Goal: Information Seeking & Learning: Learn about a topic

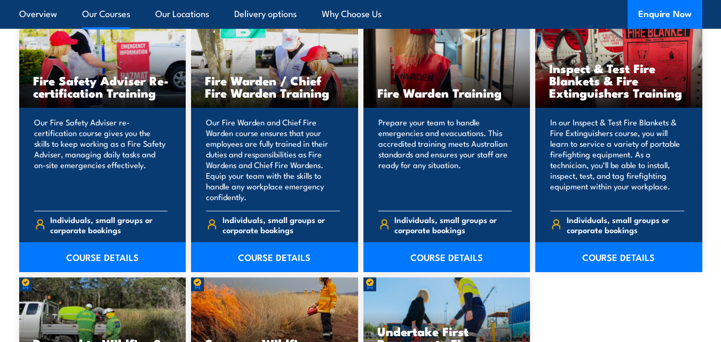
scroll to position [1387, 0]
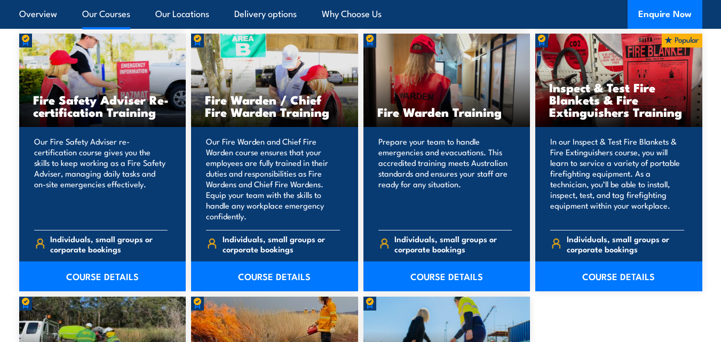
drag, startPoint x: 263, startPoint y: 269, endPoint x: 5, endPoint y: 157, distance: 280.6
click at [0, 158] on section "15 COURSES Bush Fire Awareness Training" at bounding box center [360, 12] width 721 height 1113
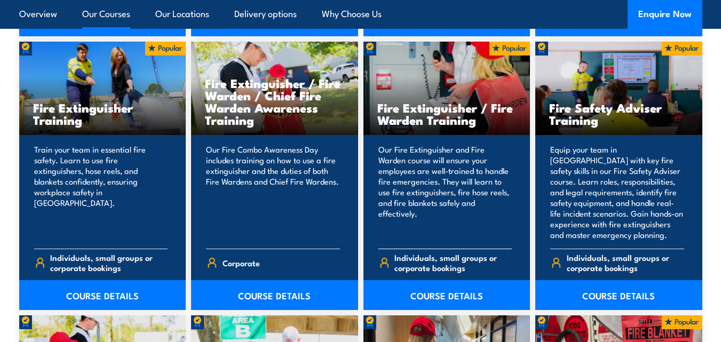
scroll to position [1131, 0]
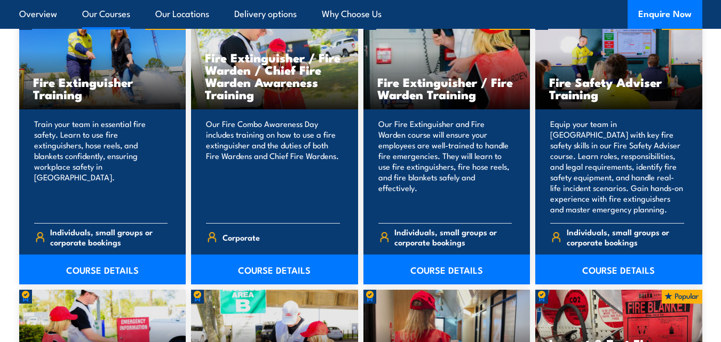
drag, startPoint x: 615, startPoint y: 263, endPoint x: 706, endPoint y: 123, distance: 166.9
click at [706, 123] on section "15 COURSES Bush Fire Awareness Training" at bounding box center [360, 268] width 721 height 1113
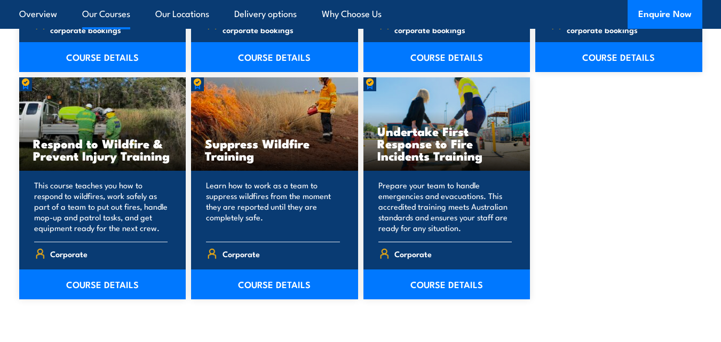
scroll to position [1611, 0]
